Goal: Complete application form

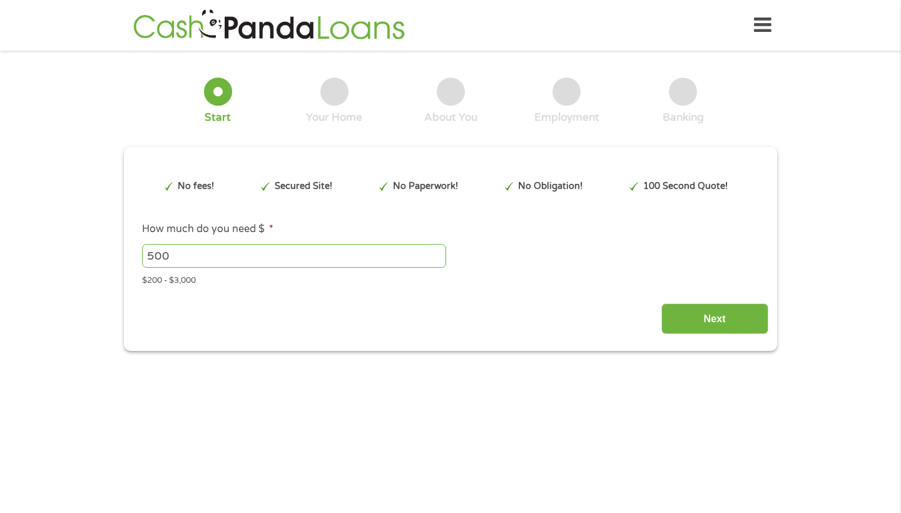
type input "Cj0KCQjwn8XFBhCxARIsAMyH8BtFvGCOMttl-h29tRvcYwRpa6s4M_BITwUyYGiZXDzP9PGgOCotq5o…"
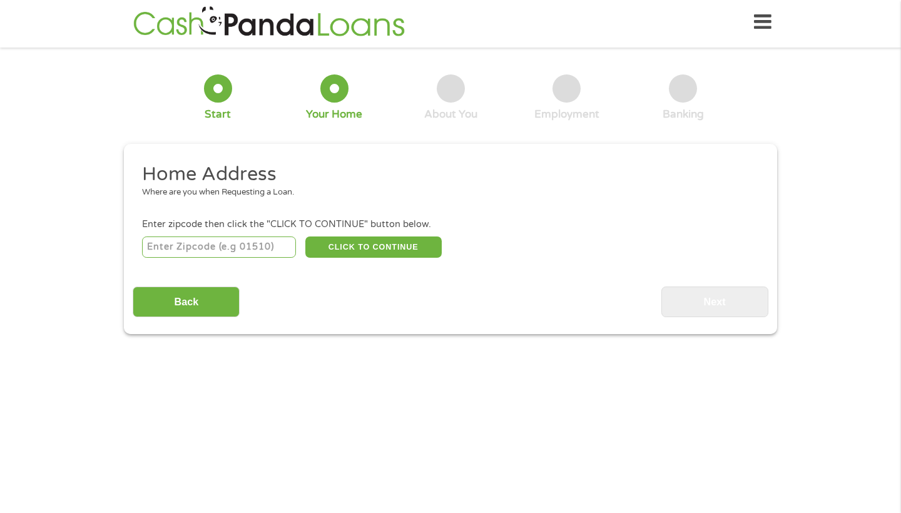
scroll to position [5, 5]
click at [252, 250] on input "number" at bounding box center [219, 247] width 155 height 21
type input "72022"
click at [415, 246] on button "CLICK TO CONTINUE" at bounding box center [373, 247] width 136 height 21
type input "72022"
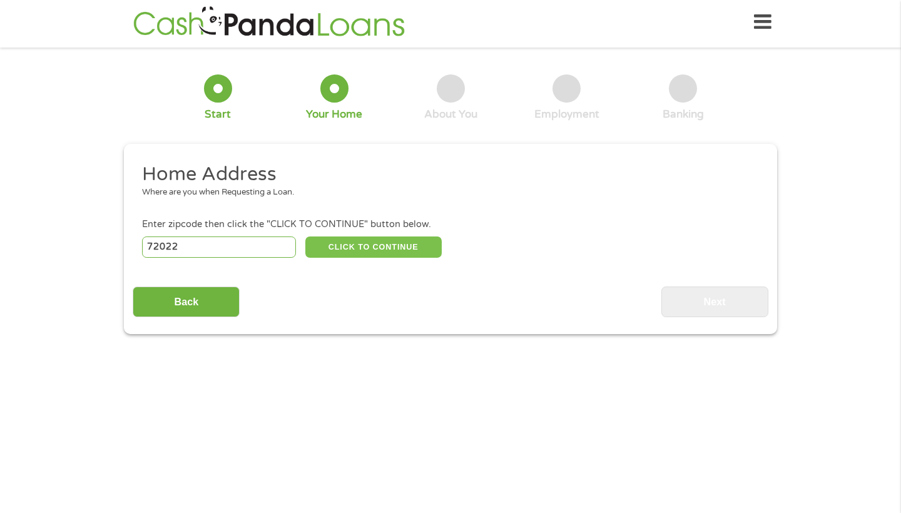
type input "[PERSON_NAME]"
select select "[US_STATE]"
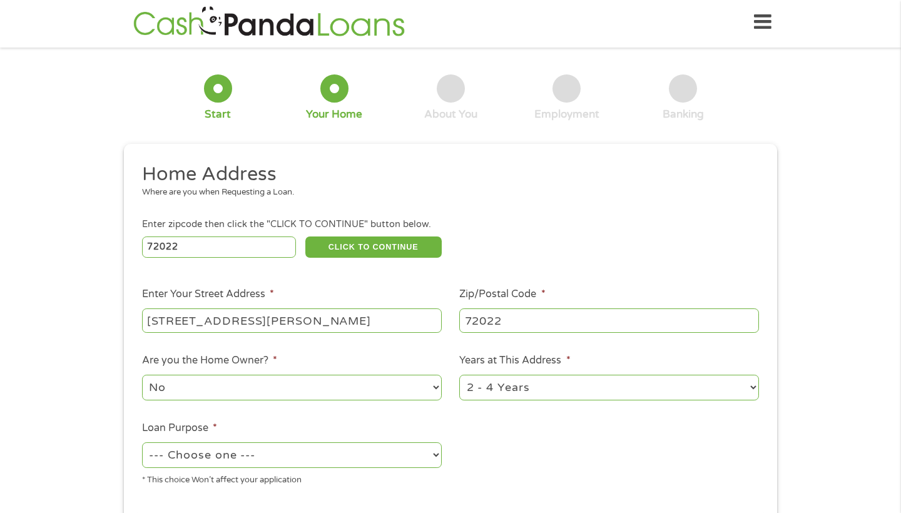
type input "[STREET_ADDRESS][PERSON_NAME]"
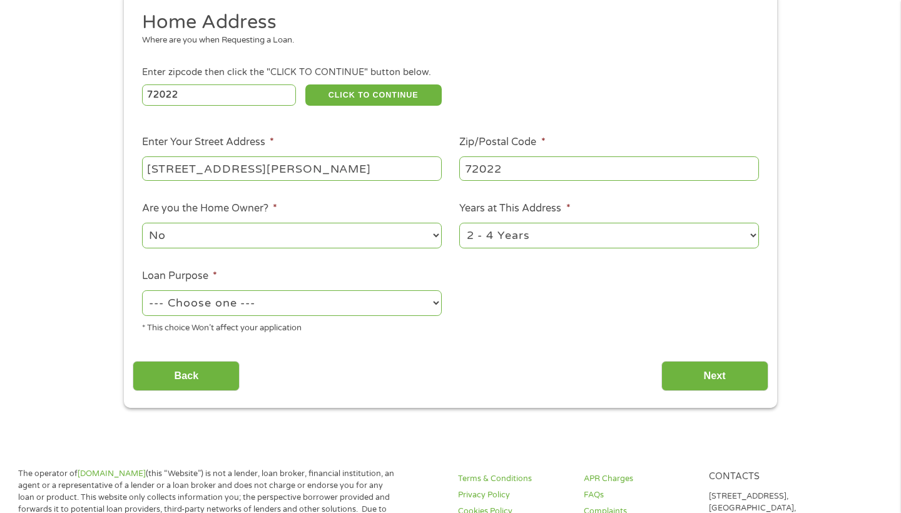
scroll to position [157, 0]
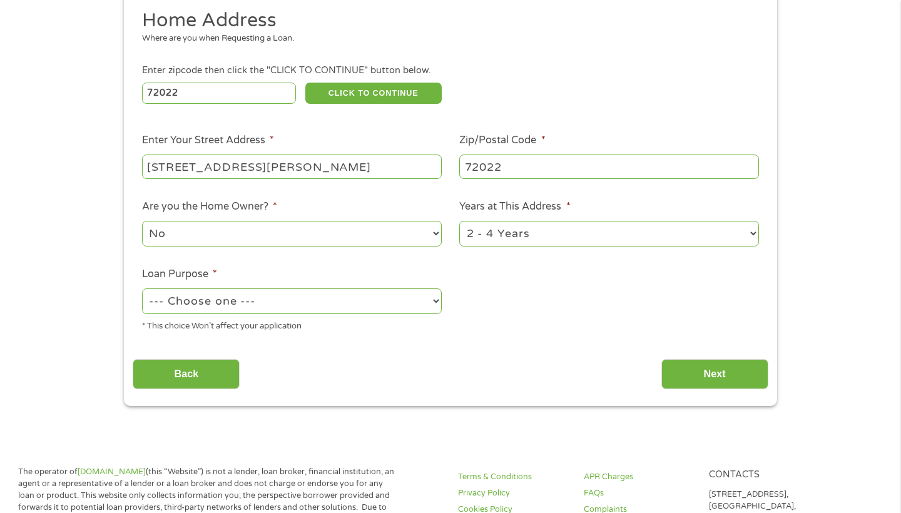
select select "paybills"
click at [696, 375] on input "Next" at bounding box center [714, 374] width 107 height 31
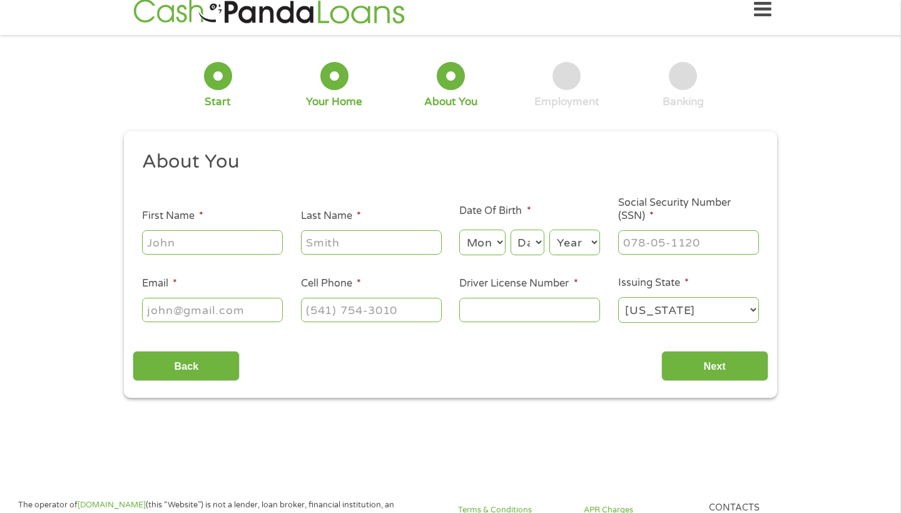
scroll to position [3, 0]
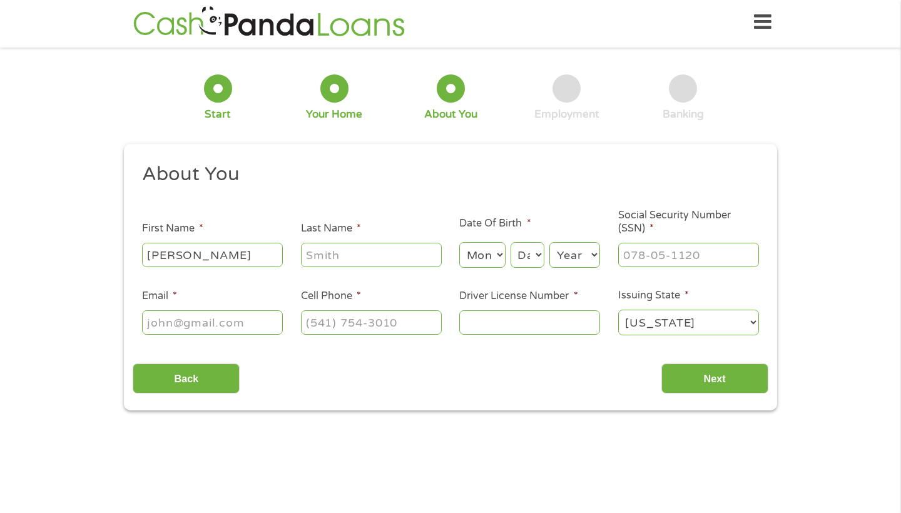
type input "[PERSON_NAME]"
select select "8"
select select "3"
select select "1977"
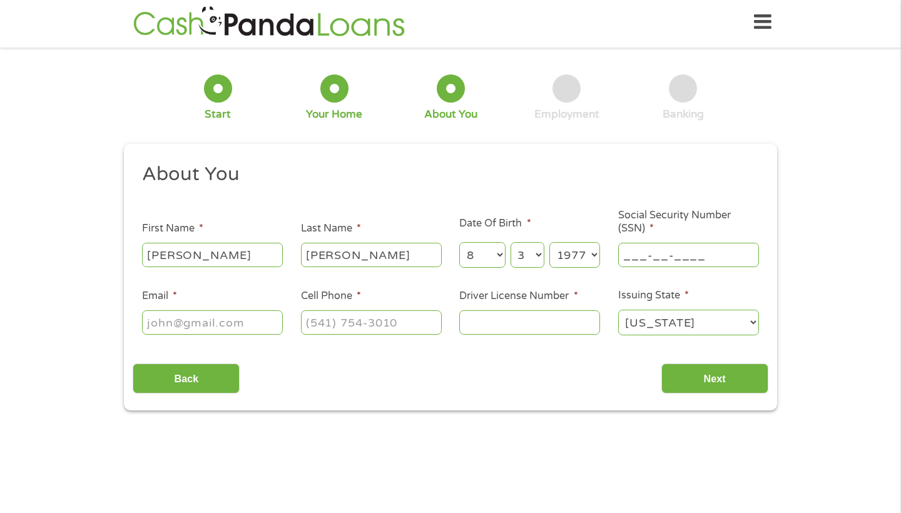
click at [693, 251] on input "___-__-____" at bounding box center [688, 255] width 141 height 24
type input "580-11-6254"
type input "[EMAIL_ADDRESS][DOMAIN_NAME]"
type input "[PHONE_NUMBER]"
click at [507, 324] on input "Driver License Number *" at bounding box center [529, 322] width 141 height 24
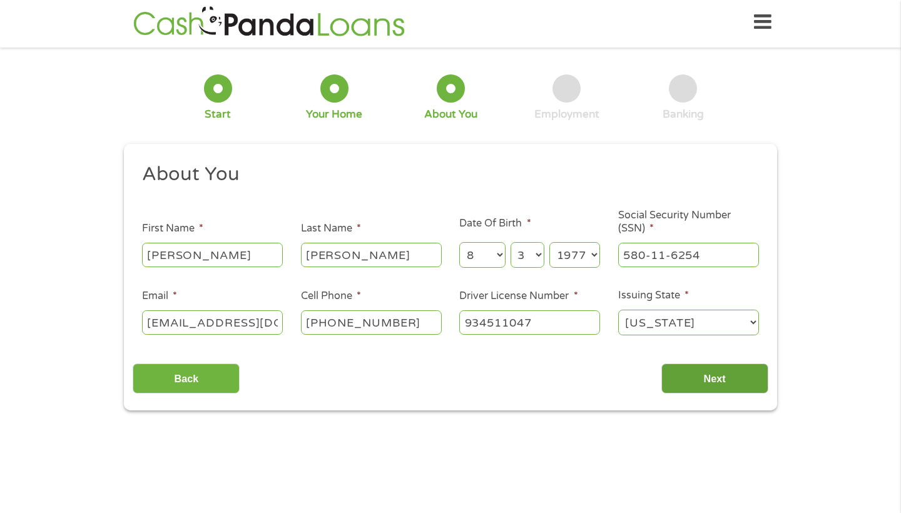
type input "934511047"
click at [701, 382] on input "Next" at bounding box center [714, 379] width 107 height 31
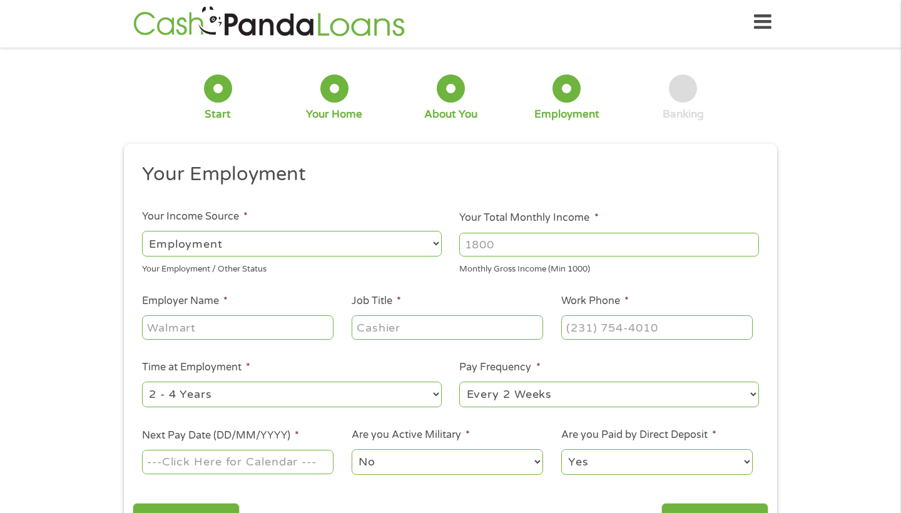
scroll to position [5, 5]
click at [522, 249] on input "Your Total Monthly Income *" at bounding box center [609, 245] width 300 height 24
type input "3900"
type input "[PERSON_NAME][GEOGRAPHIC_DATA]"
type input "Paraprofessional"
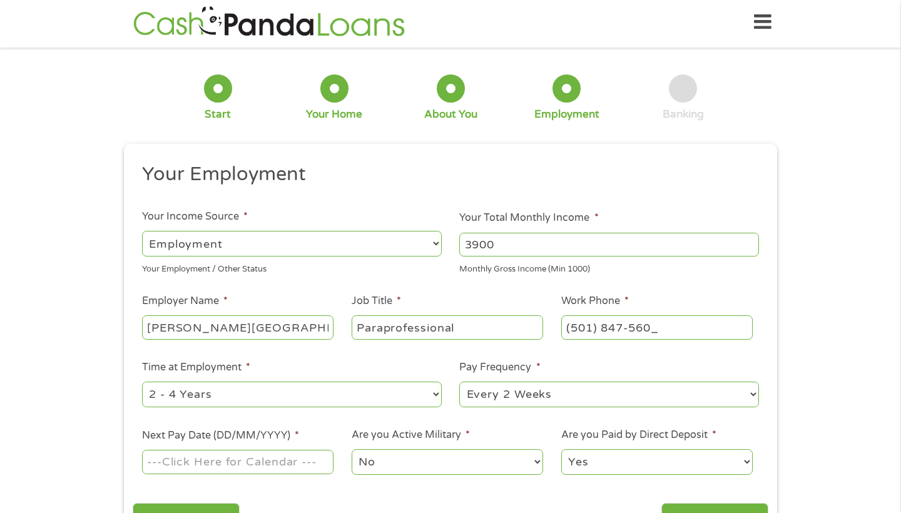
type input "[PHONE_NUMBER]"
select select "24months"
select select "monthly"
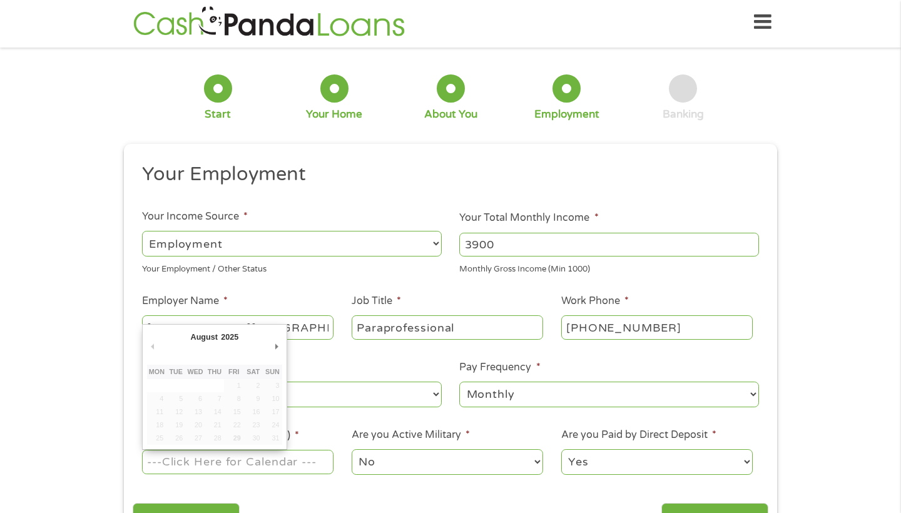
click at [267, 465] on input "Next Pay Date (DD/MM/YYYY) *" at bounding box center [237, 462] width 191 height 24
type input "[DATE]"
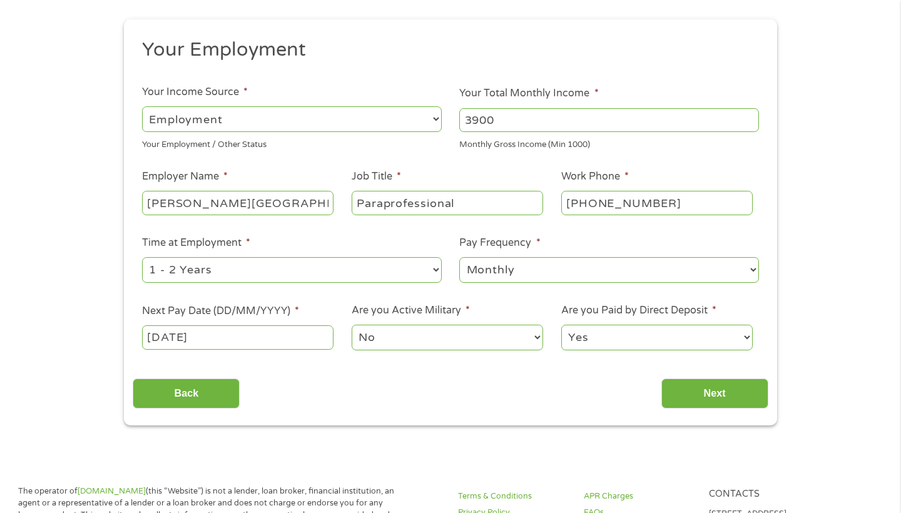
scroll to position [128, 0]
click at [715, 392] on input "Next" at bounding box center [714, 394] width 107 height 31
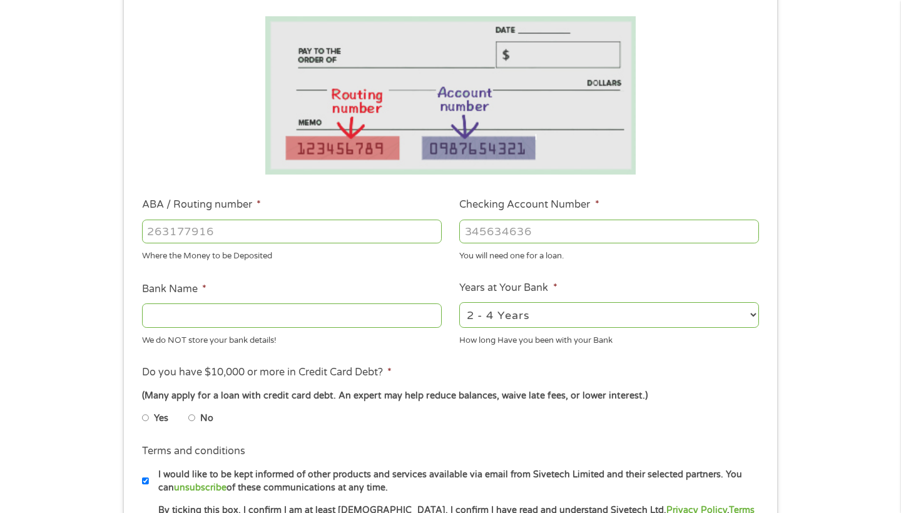
scroll to position [205, 0]
select select "60months"
type input "Navy Federal Credit union"
click at [192, 413] on input "No" at bounding box center [192, 418] width 8 height 20
radio input "true"
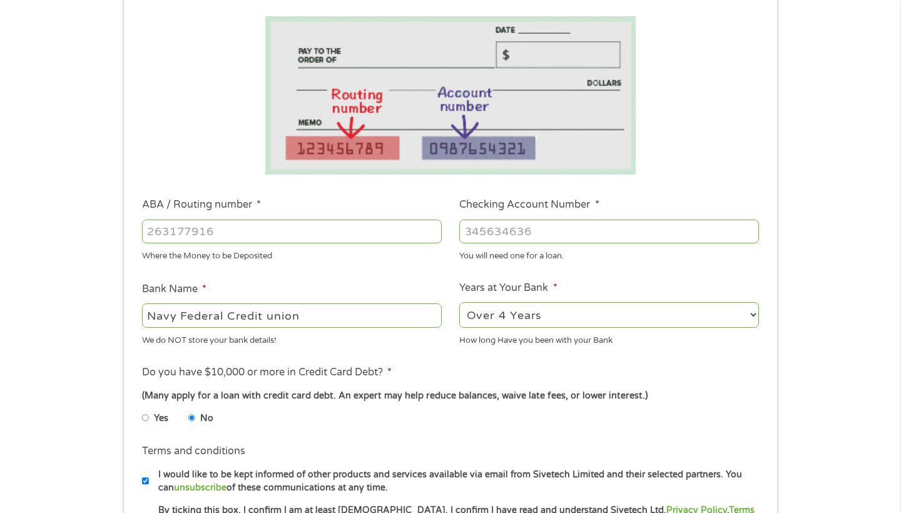
click at [215, 237] on input "ABA / Routing number *" at bounding box center [292, 232] width 300 height 24
type input "256074974"
type input "NAVY FEDERAL CREDIT UNION"
type input "256074974"
click at [605, 227] on input "Checking Account Number *" at bounding box center [609, 232] width 300 height 24
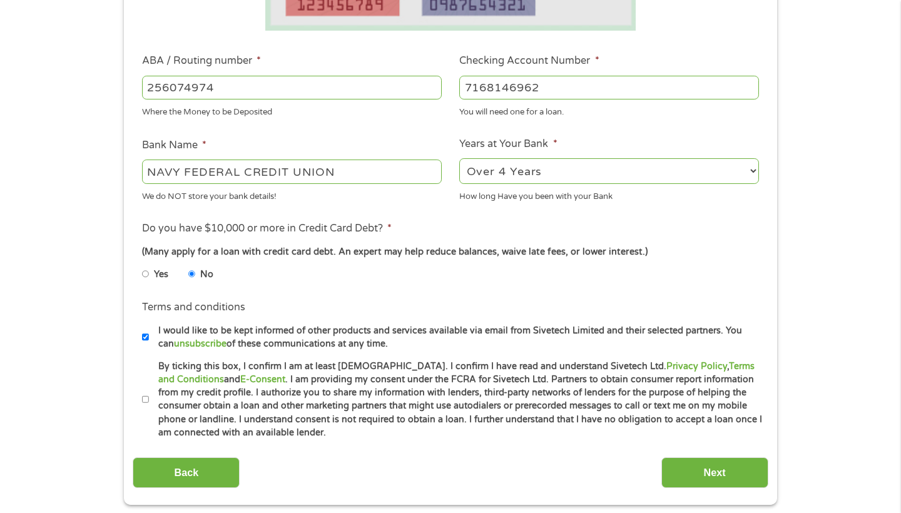
scroll to position [353, 0]
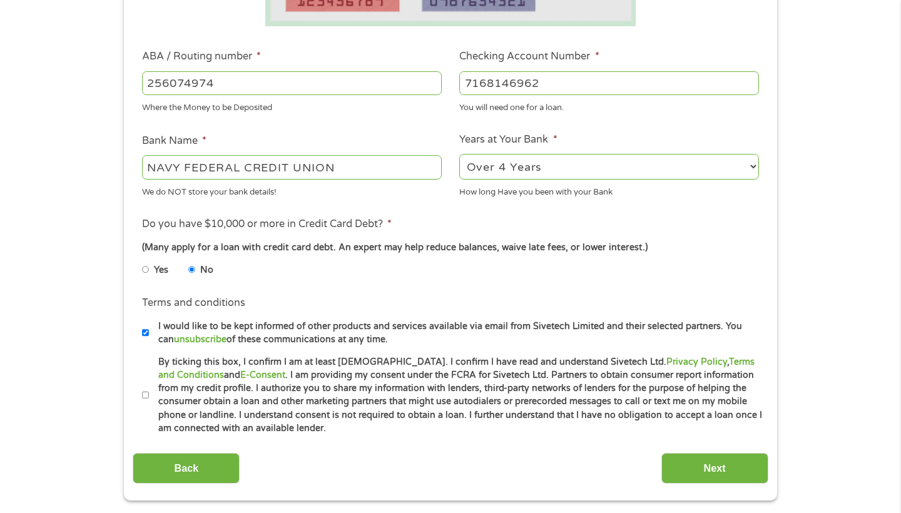
type input "7168146962"
click at [146, 388] on input "By ticking this box, I confirm I am at least [DEMOGRAPHIC_DATA]. I confirm I ha…" at bounding box center [146, 395] width 8 height 20
checkbox input "true"
click at [696, 467] on input "Next" at bounding box center [714, 468] width 107 height 31
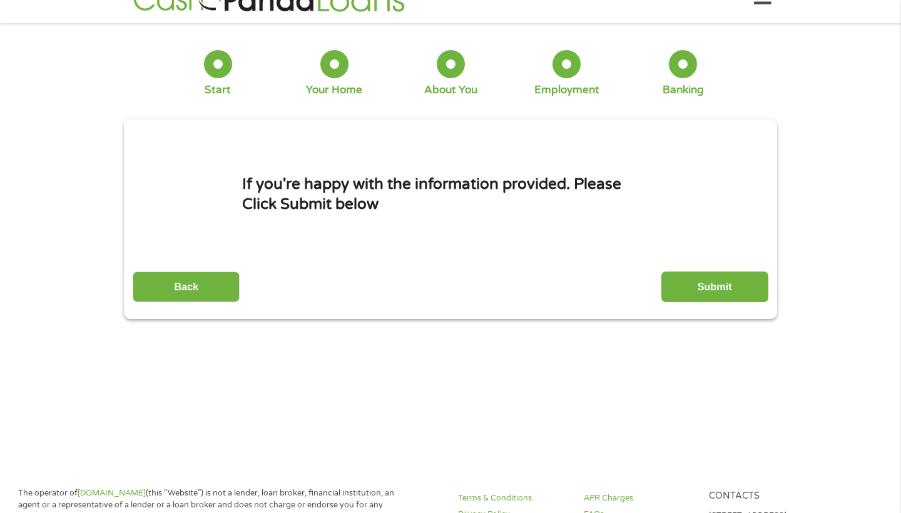
scroll to position [3, 0]
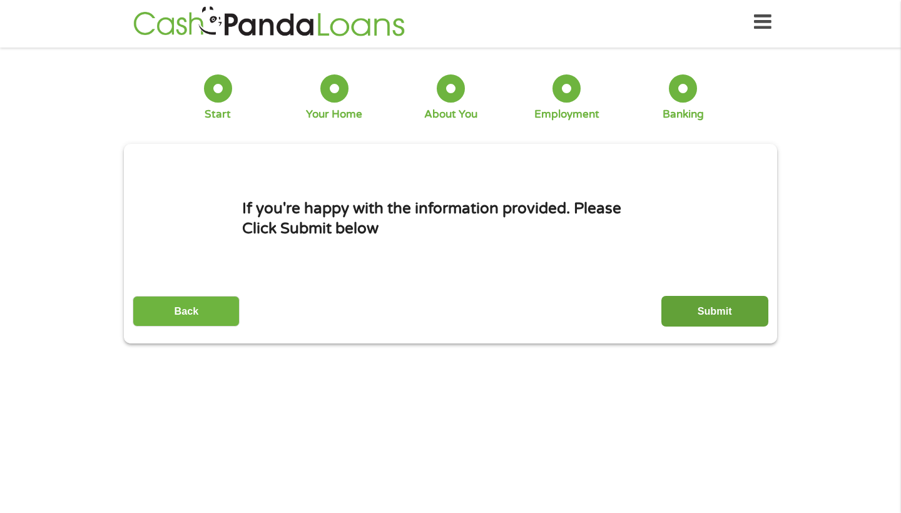
click at [684, 310] on input "Submit" at bounding box center [714, 311] width 107 height 31
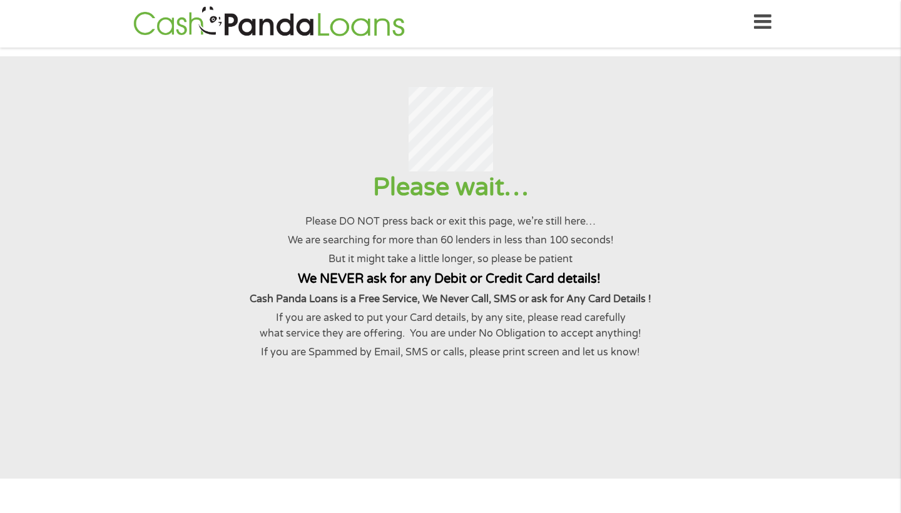
scroll to position [0, 0]
